Goal: Obtain resource: Download file/media

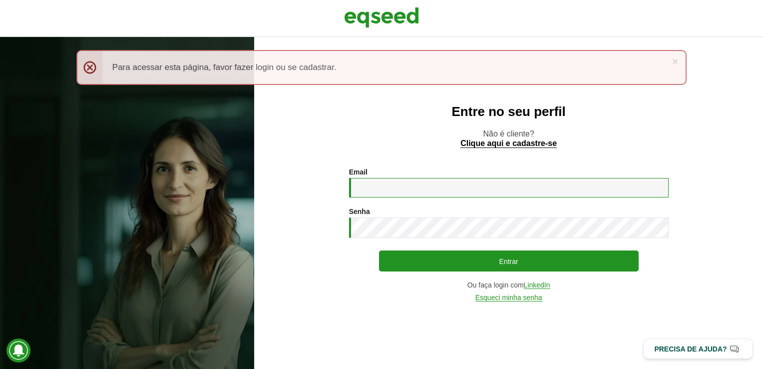
click at [376, 195] on input "Email *" at bounding box center [509, 187] width 320 height 19
type input "**********"
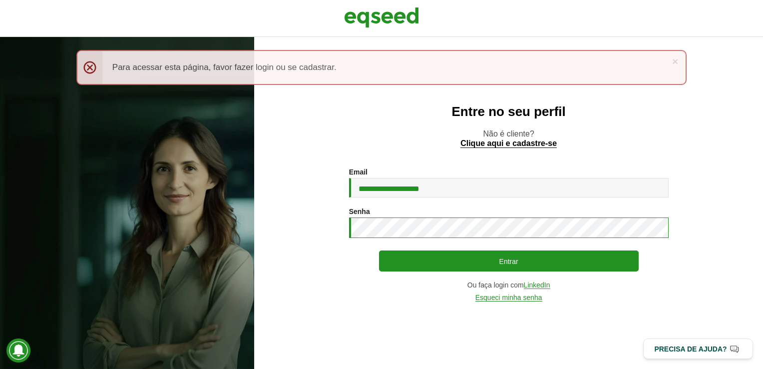
click at [379, 250] on button "Entrar" at bounding box center [509, 260] width 260 height 21
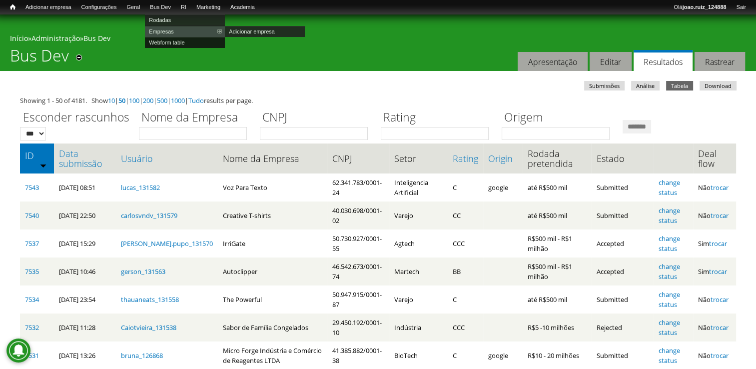
click at [176, 40] on link "Webform table" at bounding box center [185, 42] width 80 height 11
click at [176, 29] on link "Empresas" at bounding box center [185, 31] width 80 height 11
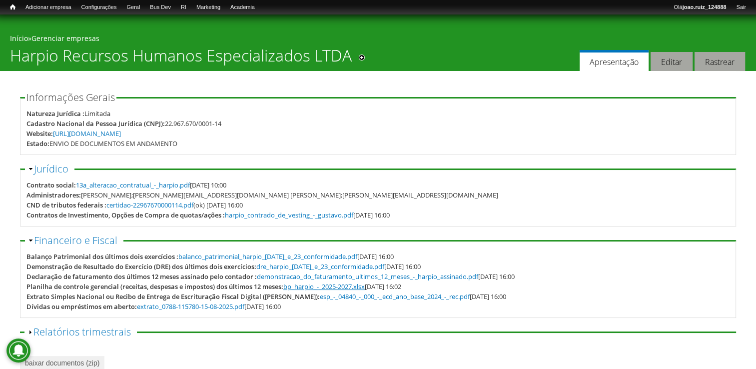
click at [331, 284] on link "bp_harpio_-_2025-2027.xlsx" at bounding box center [323, 286] width 81 height 9
click at [326, 217] on link "harpio_contrado_de_vesting_-_gustavo.pdf" at bounding box center [289, 214] width 128 height 9
